Goal: Transaction & Acquisition: Obtain resource

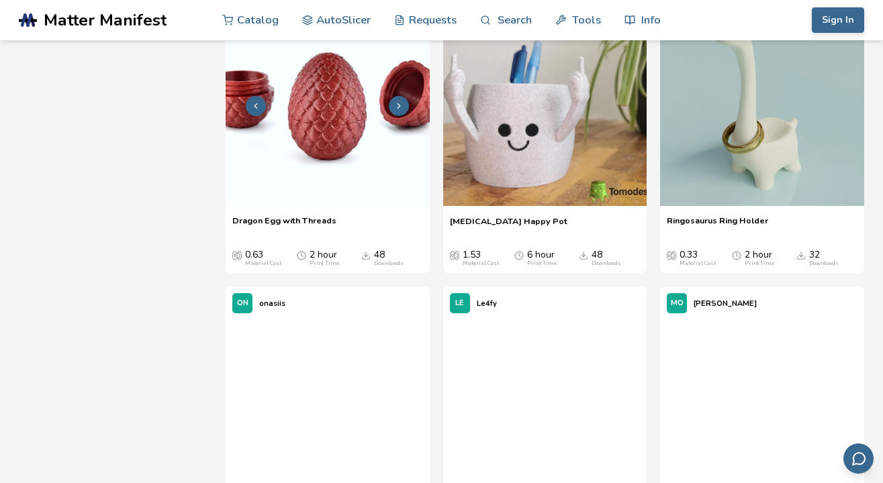
scroll to position [1826, 0]
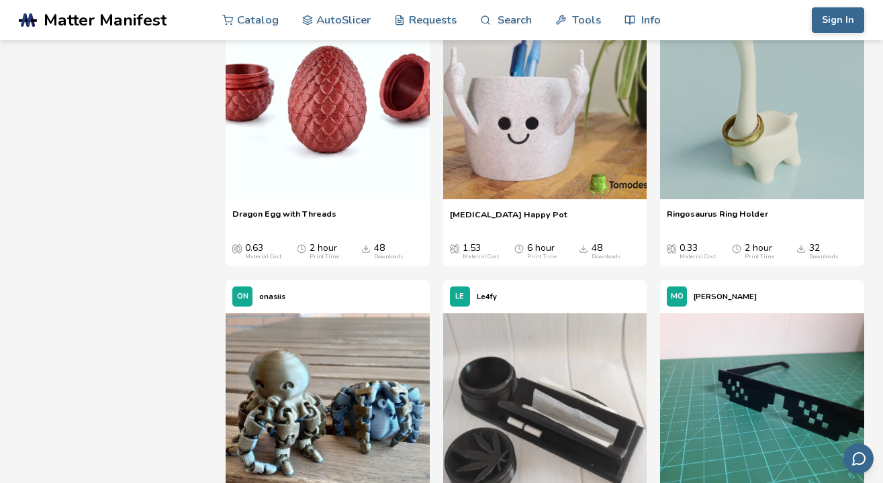
click at [364, 250] on polyline "Downloads" at bounding box center [366, 249] width 4 height 2
click at [319, 154] on img at bounding box center [328, 98] width 204 height 204
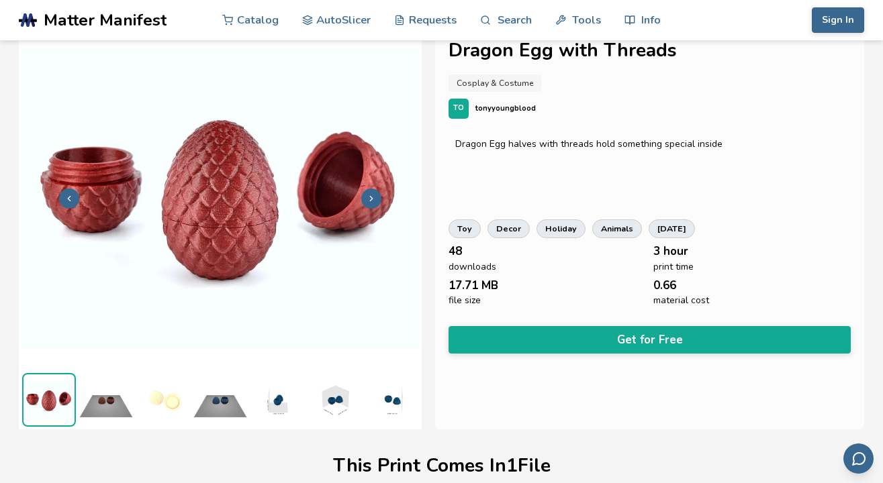
scroll to position [6, 0]
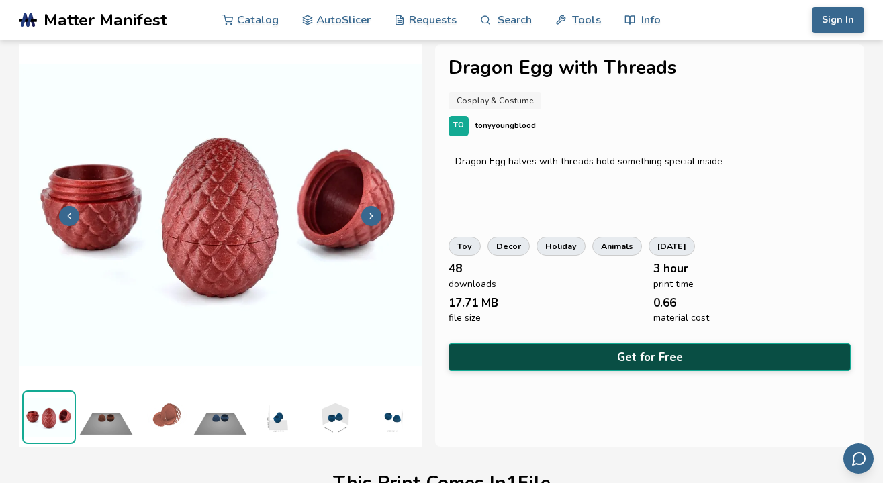
click at [505, 356] on button "Get for Free" at bounding box center [649, 358] width 402 height 28
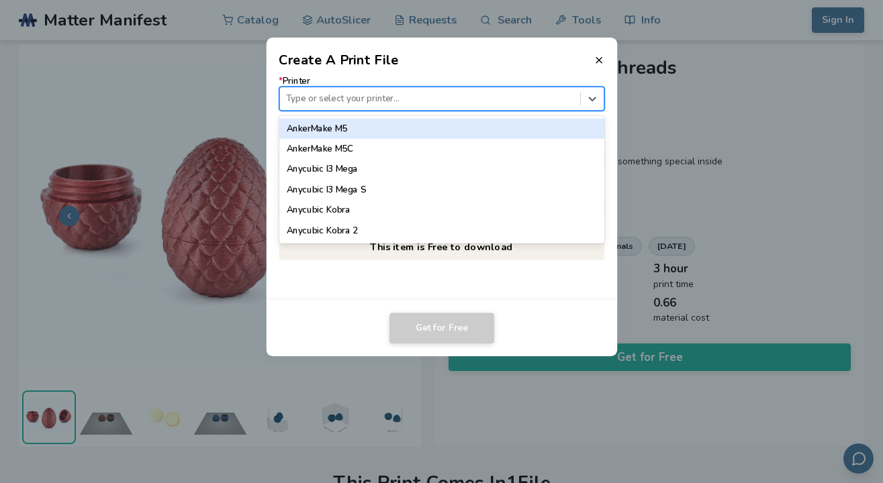
click at [411, 95] on div at bounding box center [429, 99] width 287 height 13
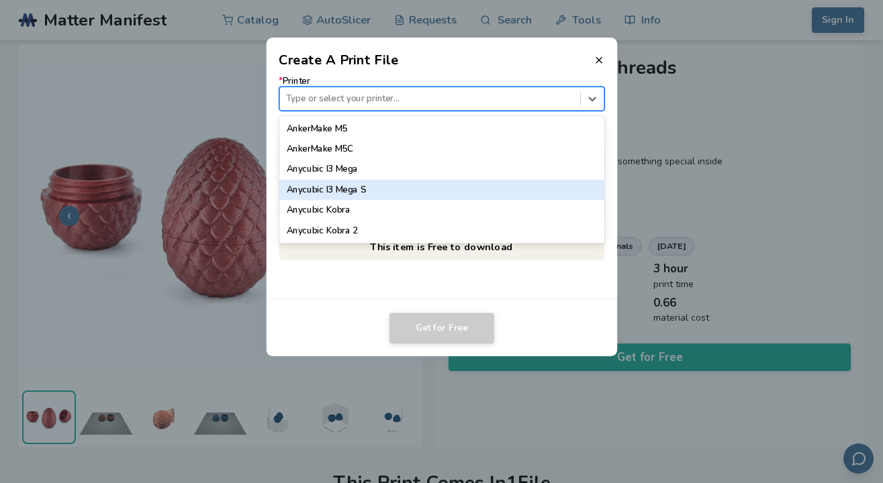
scroll to position [0, 0]
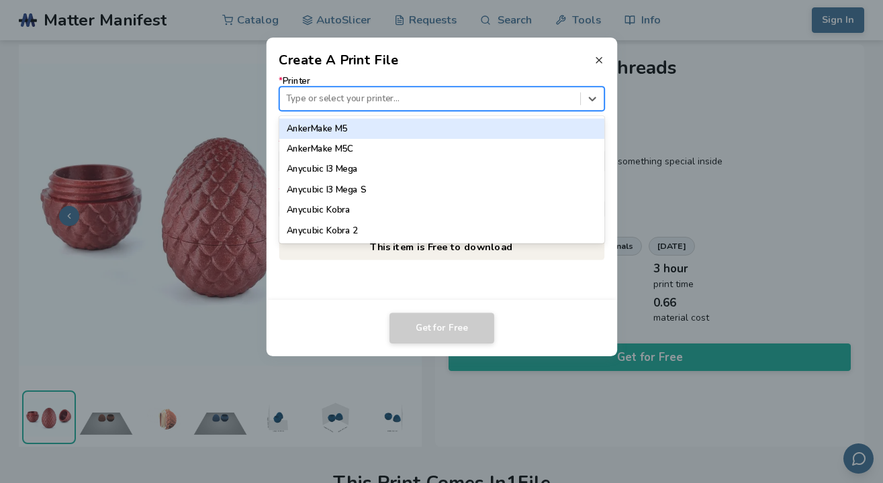
click at [597, 59] on icon at bounding box center [598, 60] width 11 height 11
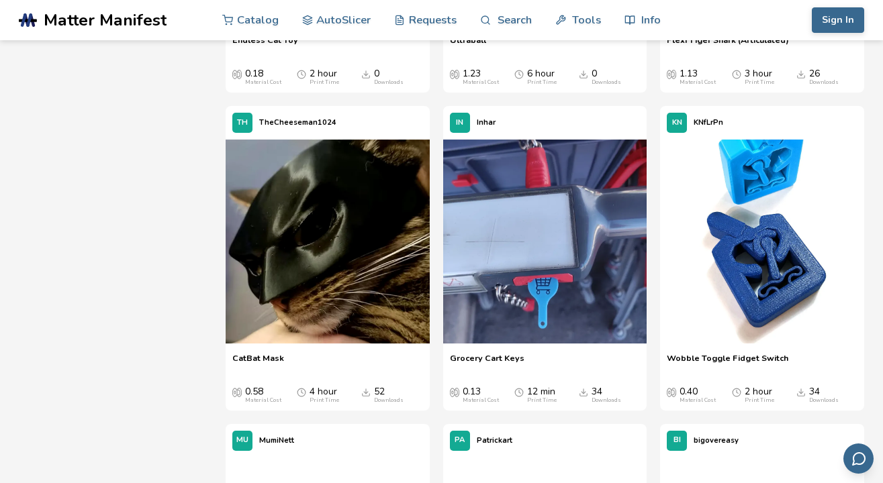
scroll to position [3912, 0]
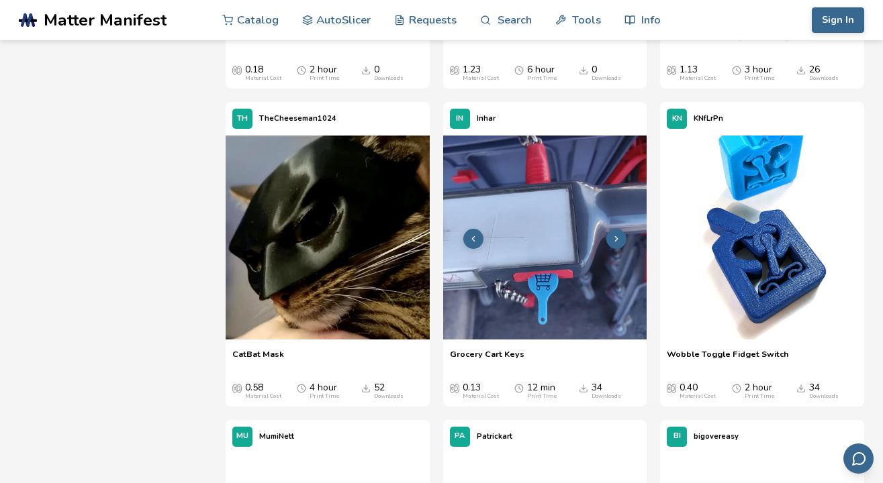
click at [560, 315] on img at bounding box center [545, 238] width 204 height 204
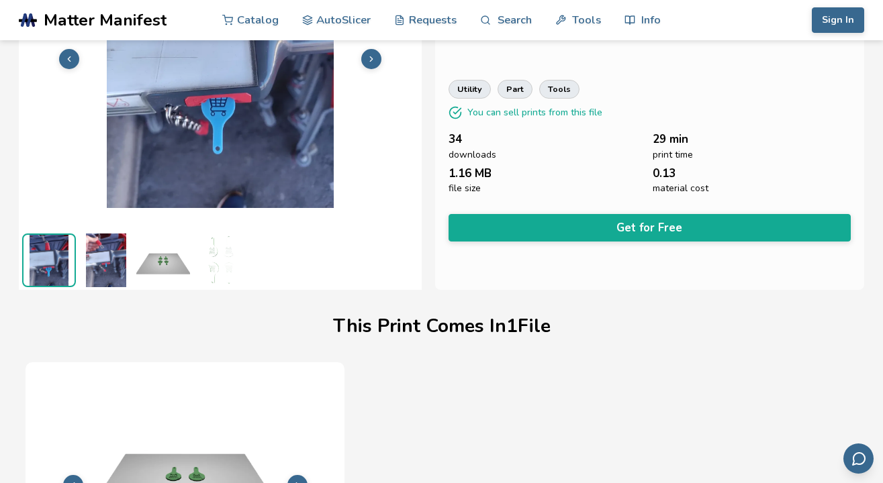
scroll to position [161, 0]
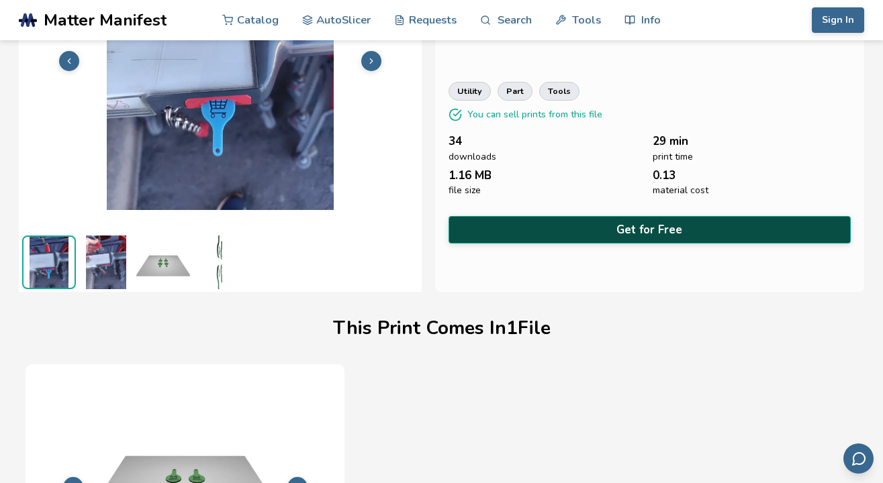
click at [515, 219] on button "Get for Free" at bounding box center [649, 230] width 403 height 28
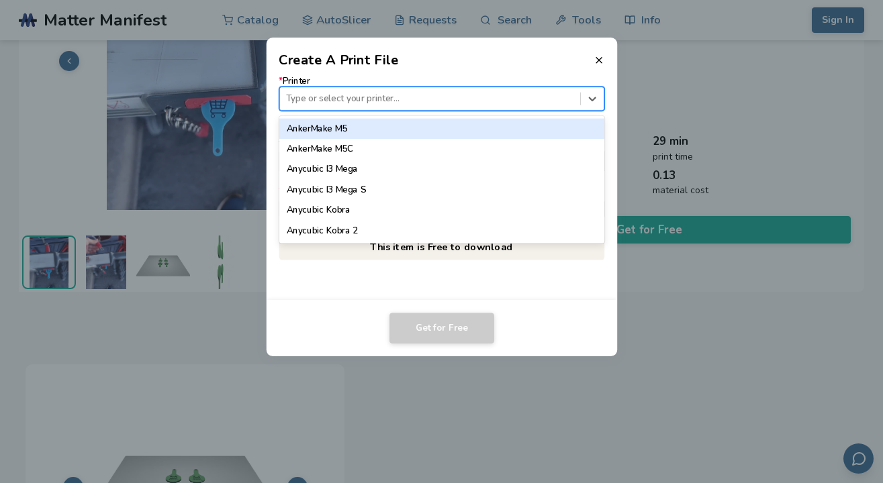
click at [509, 106] on div "Type or select your printer..." at bounding box center [429, 99] width 300 height 18
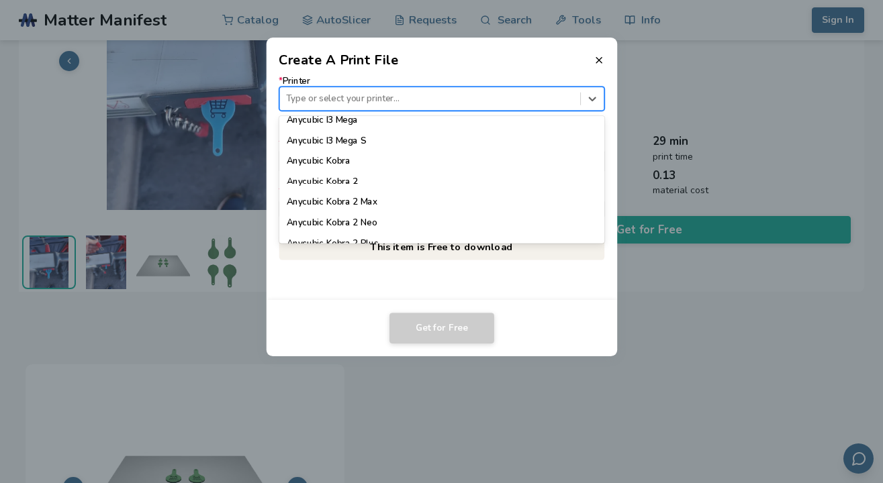
scroll to position [47, 0]
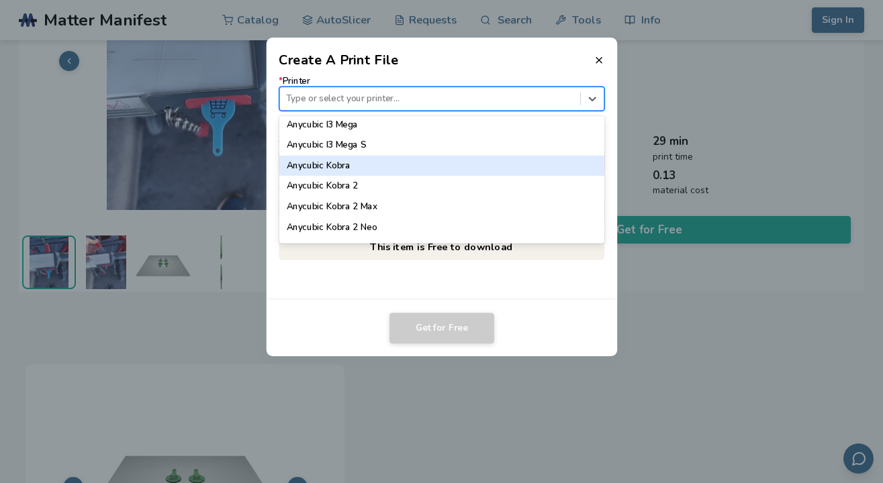
click at [454, 168] on div "Anycubic Kobra" at bounding box center [442, 166] width 326 height 20
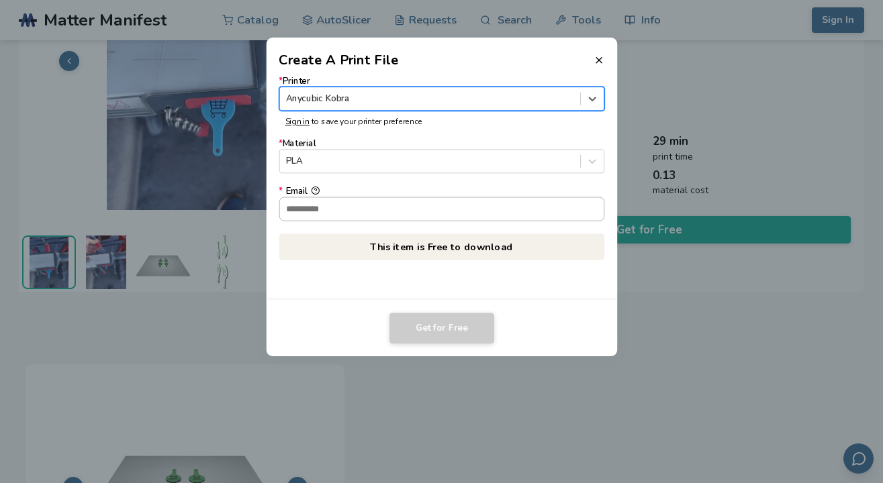
click at [429, 209] on input "* Email" at bounding box center [441, 208] width 324 height 23
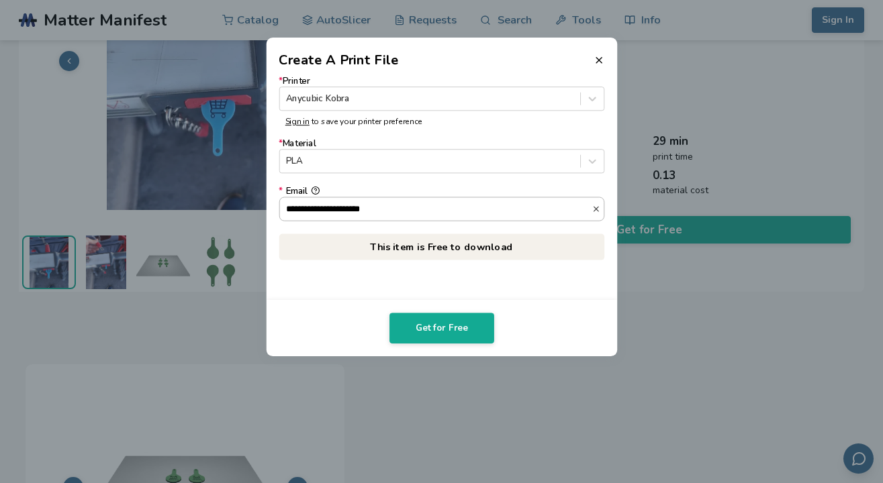
type input "**********"
click at [316, 190] on button "**********" at bounding box center [315, 191] width 9 height 9
click at [430, 334] on button "Get for Free" at bounding box center [441, 328] width 105 height 31
